Goal: Navigation & Orientation: Find specific page/section

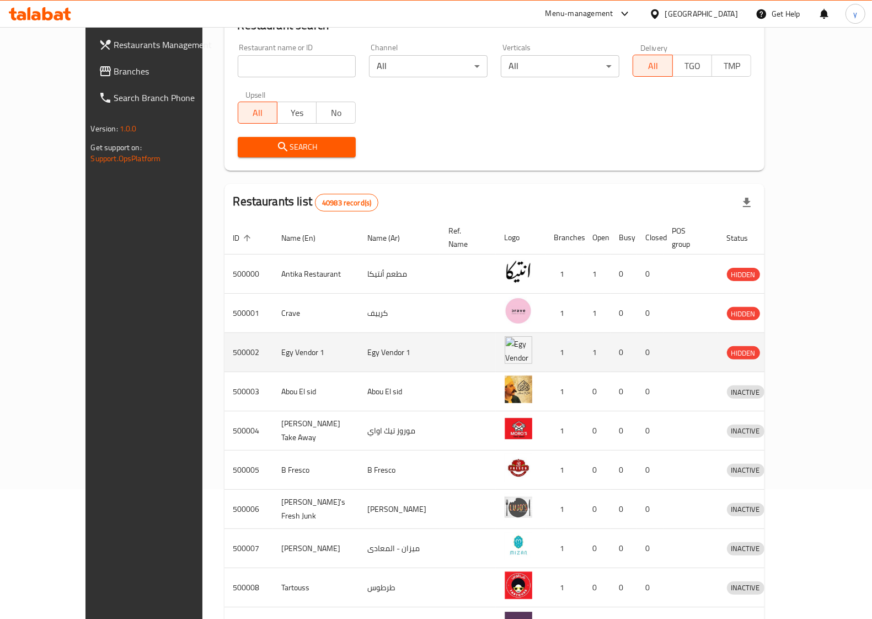
scroll to position [138, 0]
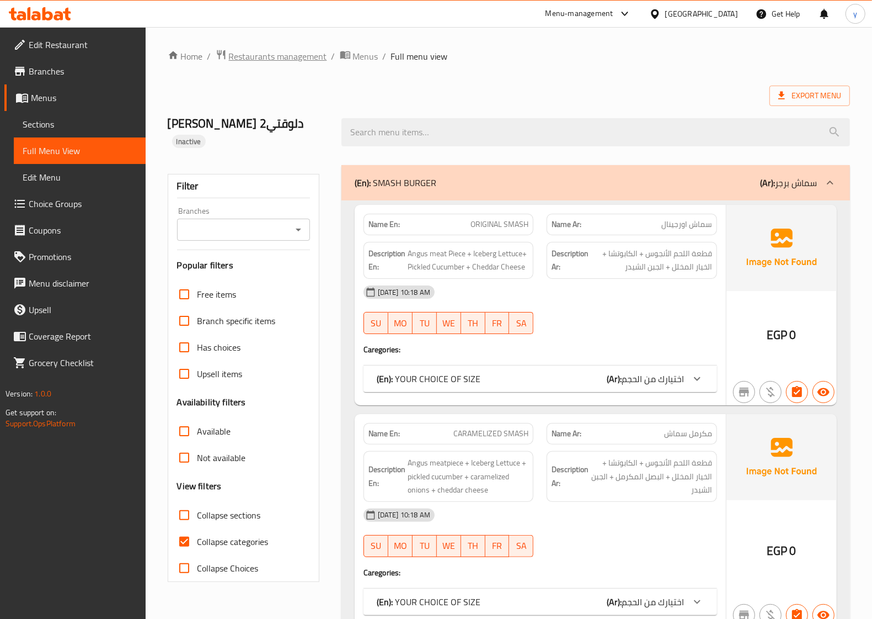
click at [267, 62] on span "Restaurants management" at bounding box center [278, 56] width 98 height 13
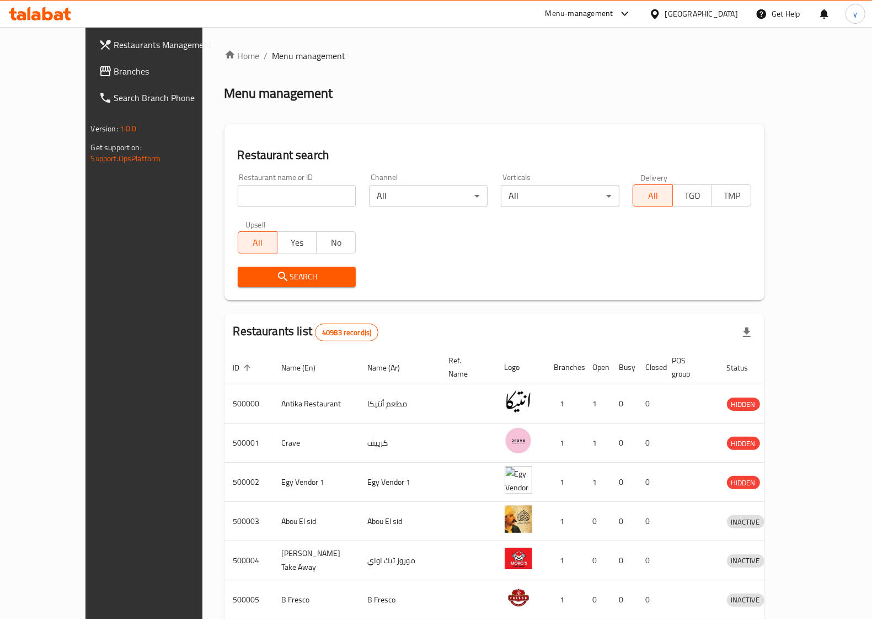
click at [114, 75] on span "Branches" at bounding box center [168, 71] width 108 height 13
click at [114, 44] on span "Restaurants Management" at bounding box center [168, 44] width 108 height 13
